Goal: Navigation & Orientation: Go to known website

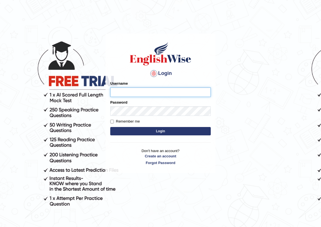
type input "jamileh_parramatta"
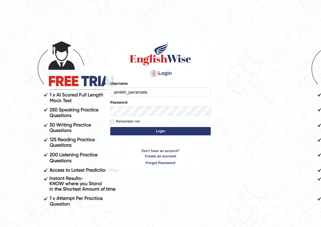
click at [110, 127] on button "Login" at bounding box center [160, 131] width 100 height 8
